Goal: Information Seeking & Learning: Learn about a topic

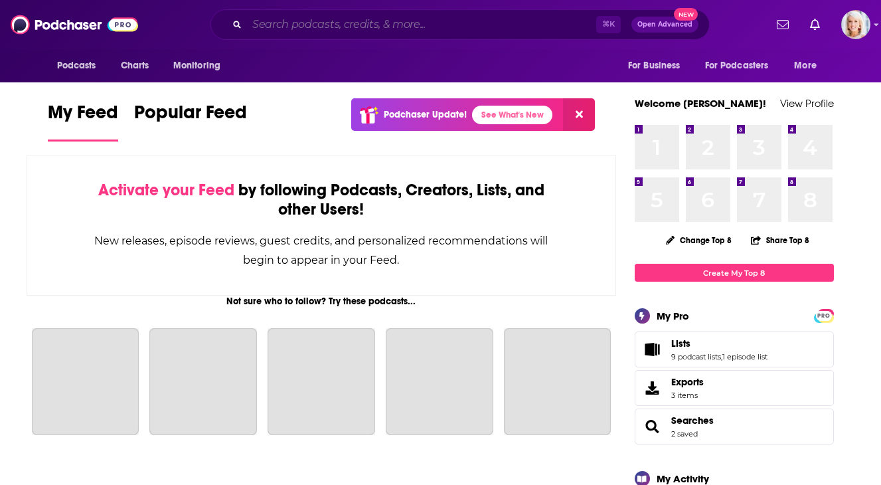
click at [389, 23] on input "Search podcasts, credits, & more..." at bounding box center [421, 24] width 349 height 21
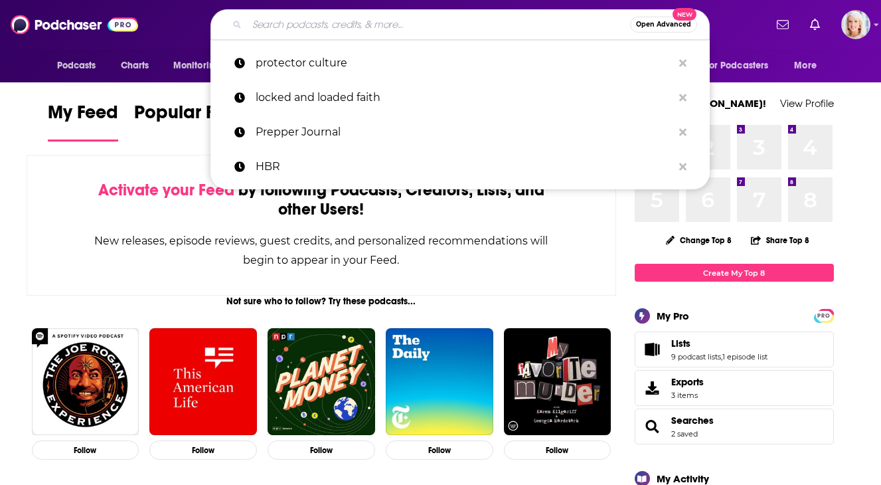
type input "i"
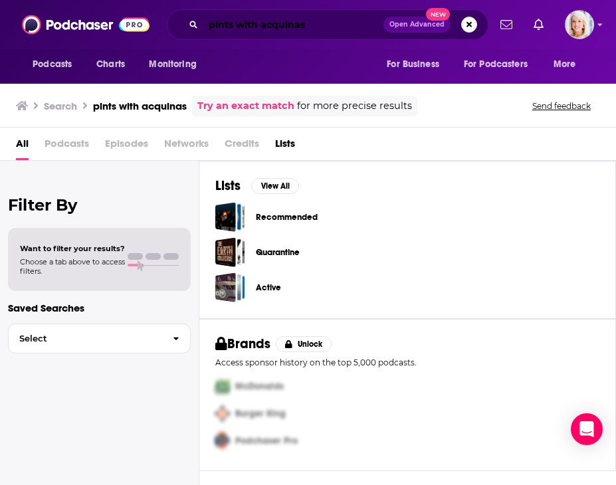
click at [252, 26] on input "pints with acquinas" at bounding box center [293, 24] width 180 height 21
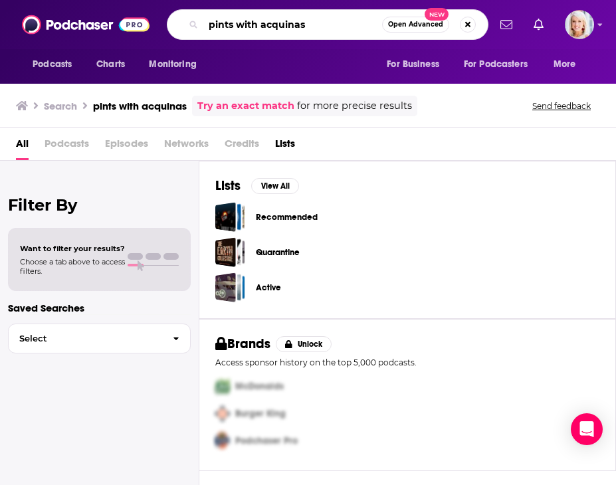
click at [252, 26] on input "pints with acquinas" at bounding box center [292, 24] width 179 height 21
paste input "witha"
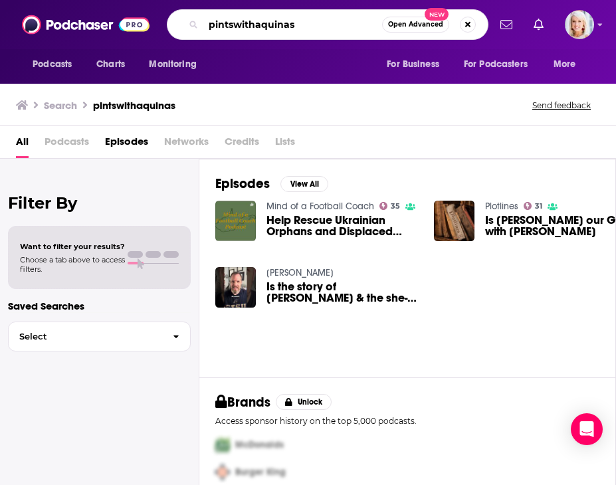
click at [230, 28] on input "pintswithaquinas" at bounding box center [292, 24] width 179 height 21
click at [260, 26] on input "pints withaquinas" at bounding box center [292, 24] width 179 height 21
type input "pints with aquinas"
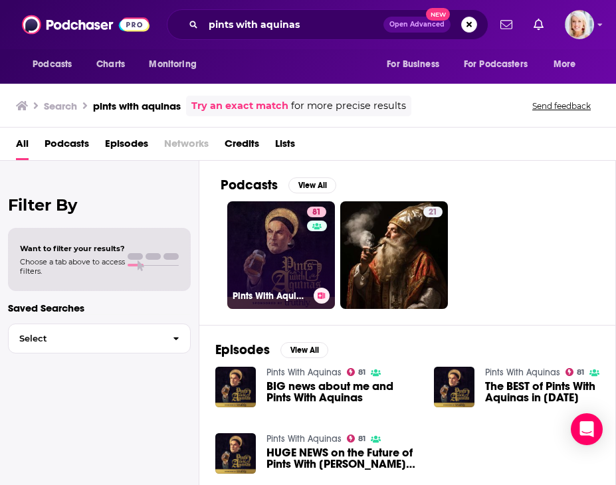
click at [309, 252] on div "81" at bounding box center [318, 247] width 23 height 81
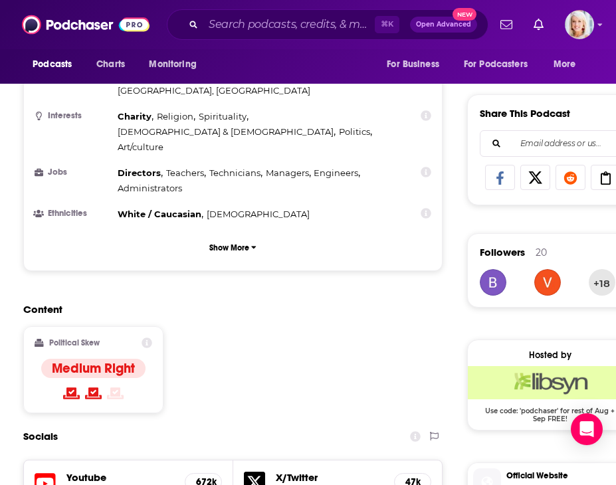
scroll to position [1112, 0]
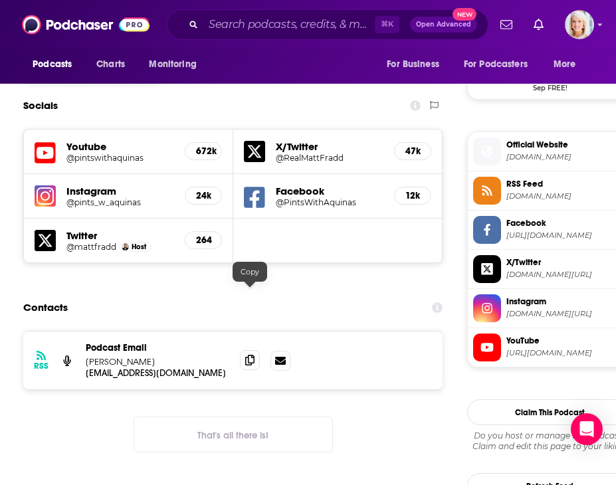
click at [244, 350] on span at bounding box center [250, 360] width 20 height 20
